Goal: Contribute content: Contribute content

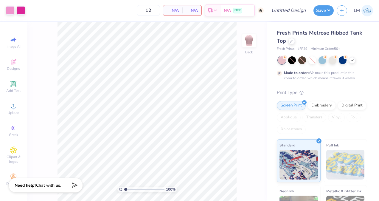
type input "50"
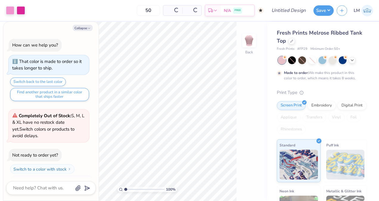
scroll to position [11, 0]
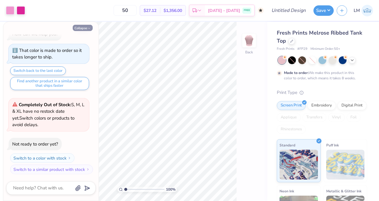
click at [77, 30] on button "Collapse" at bounding box center [83, 28] width 20 height 6
type textarea "x"
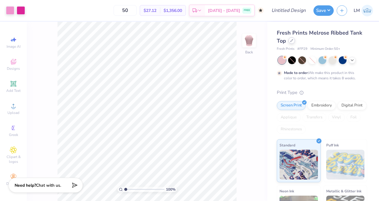
click at [291, 42] on div at bounding box center [292, 40] width 7 height 7
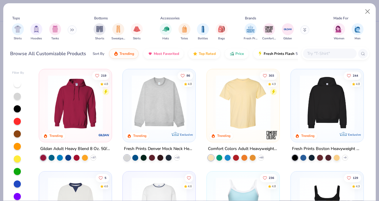
click at [324, 51] on input "text" at bounding box center [330, 53] width 46 height 7
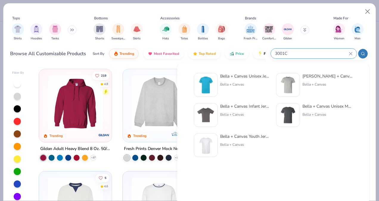
type input "3001C"
click at [251, 86] on div "Bella + Canvas" at bounding box center [245, 84] width 50 height 5
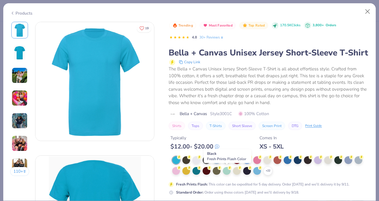
click at [226, 163] on div at bounding box center [227, 160] width 8 height 8
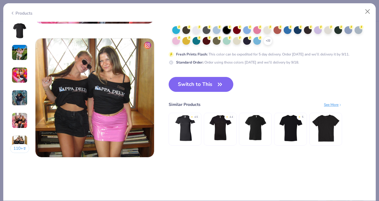
scroll to position [769, 0]
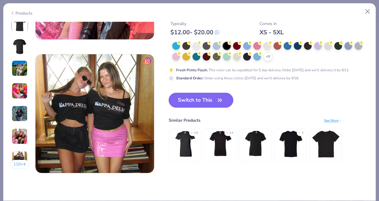
click at [205, 96] on button "Switch to This" at bounding box center [201, 100] width 65 height 15
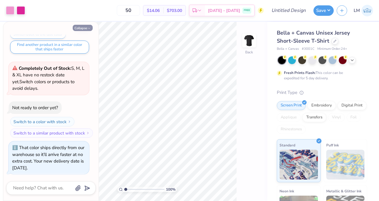
click at [84, 28] on button "Collapse" at bounding box center [83, 28] width 20 height 6
type textarea "x"
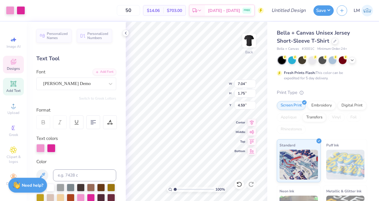
scroll to position [5, 1]
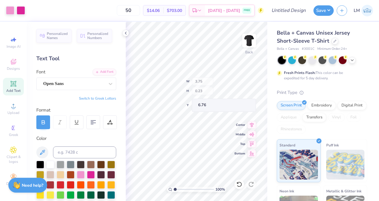
type input "3.75"
type input "0.23"
type input "6.76"
type input "3.75"
type input "0.23"
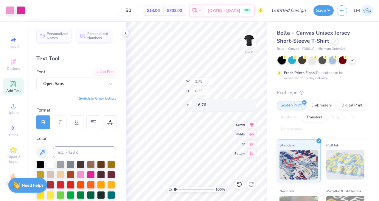
type input "6.76"
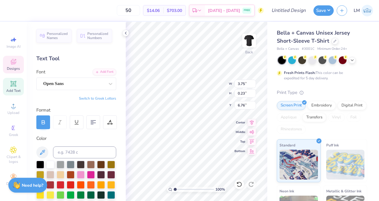
scroll to position [5, 1]
type textarea "F"
type textarea "FINE DINING"
type input "3.64"
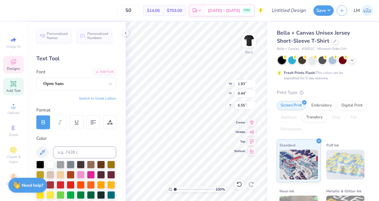
type input "0.44"
type input "6.35"
type input "7.04"
type input "1.75"
type input "4.59"
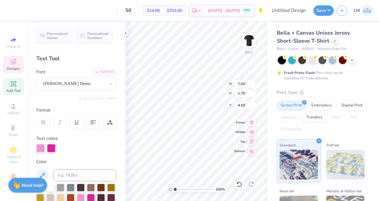
click at [218, 89] on div "100 % Back W 7.04 7.04 " H 1.75 1.75 " Y 4.59 4.59 " Center Middle Top Bottom" at bounding box center [197, 111] width 142 height 179
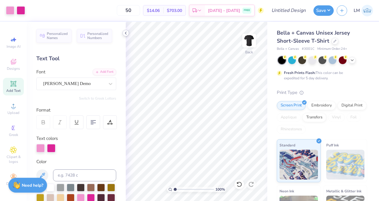
click at [127, 34] on icon at bounding box center [125, 33] width 5 height 5
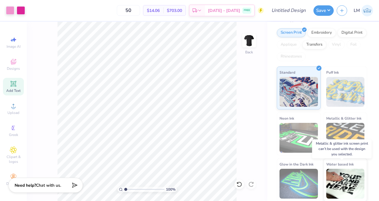
scroll to position [0, 0]
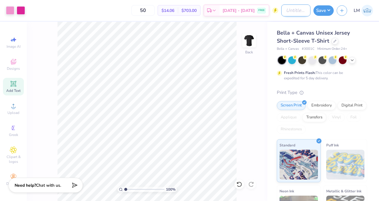
click at [295, 13] on input "Design Title" at bounding box center [295, 10] width 29 height 12
type input "Orchesis"
click at [325, 12] on button "Save" at bounding box center [324, 9] width 20 height 10
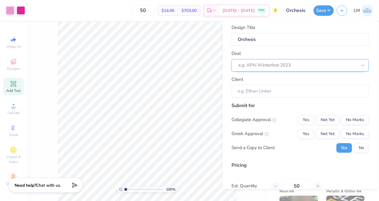
click at [290, 69] on div at bounding box center [298, 65] width 119 height 8
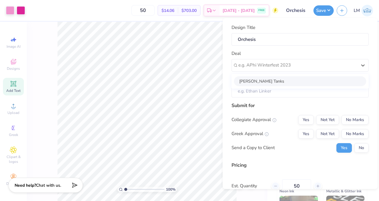
click at [289, 81] on div "[PERSON_NAME] Tanks" at bounding box center [300, 81] width 132 height 10
type input "[PERSON_NAME]"
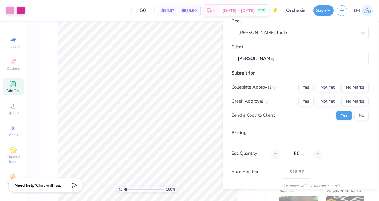
scroll to position [33, 0]
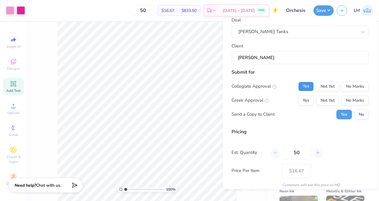
click at [305, 86] on button "Yes" at bounding box center [306, 86] width 16 height 10
click at [304, 100] on button "Yes" at bounding box center [306, 100] width 16 height 10
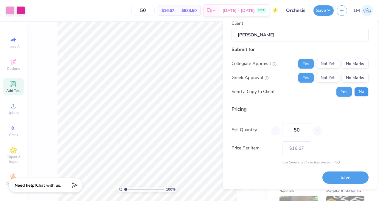
click at [357, 94] on button "No" at bounding box center [361, 92] width 14 height 10
click at [344, 175] on button "Save" at bounding box center [346, 177] width 46 height 12
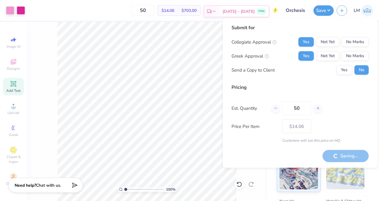
type input "– –"
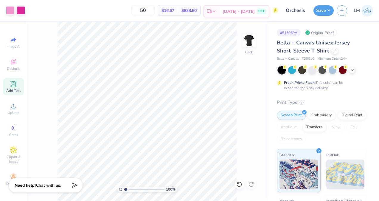
click at [249, 12] on span "[DATE] - [DATE]" at bounding box center [239, 11] width 32 height 6
